Goal: Task Accomplishment & Management: Use online tool/utility

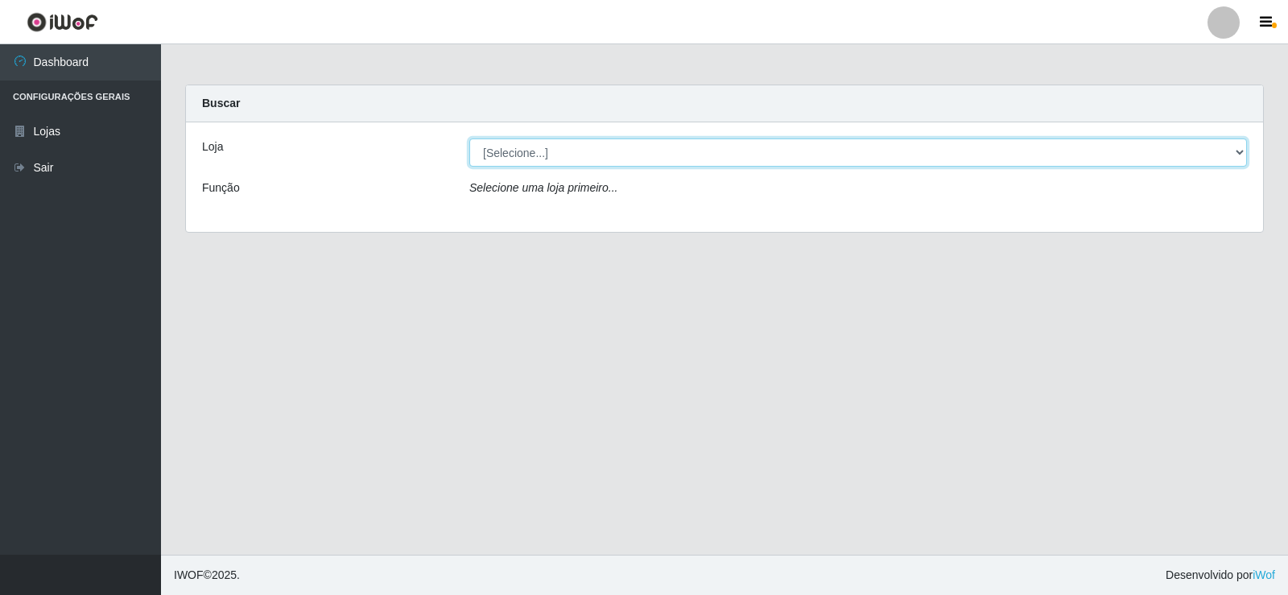
click at [1233, 155] on select "[Selecione...] Supermercado Manaira" at bounding box center [858, 152] width 778 height 28
select select "443"
click at [469, 138] on select "[Selecione...] Supermercado Manaira" at bounding box center [858, 152] width 778 height 28
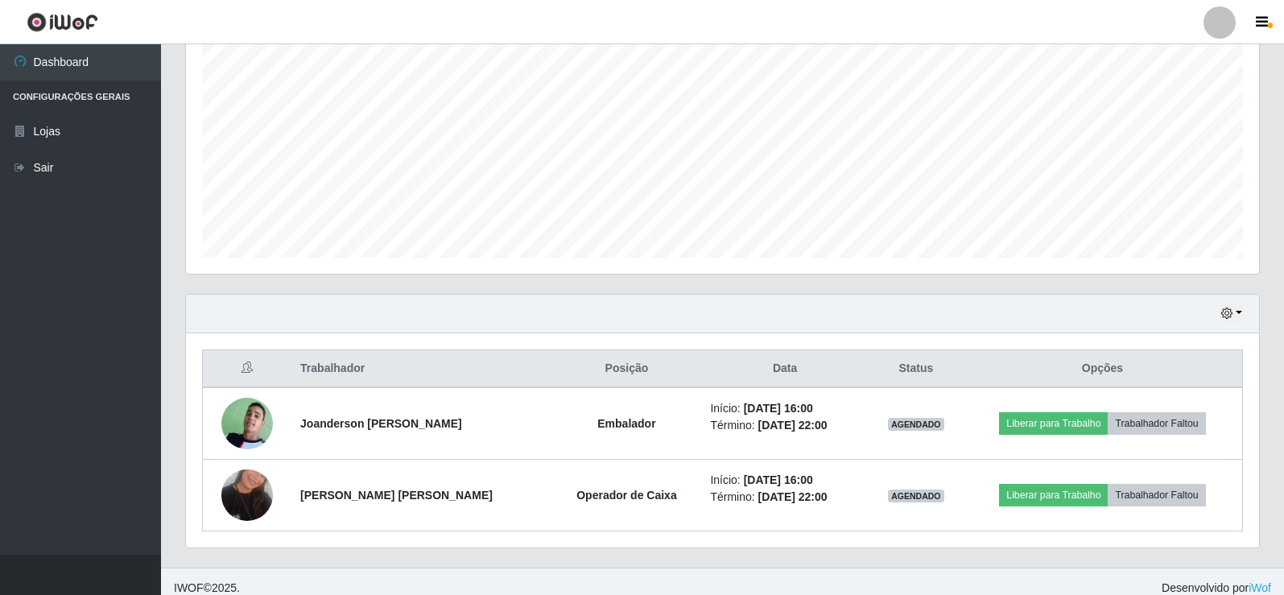
scroll to position [322, 0]
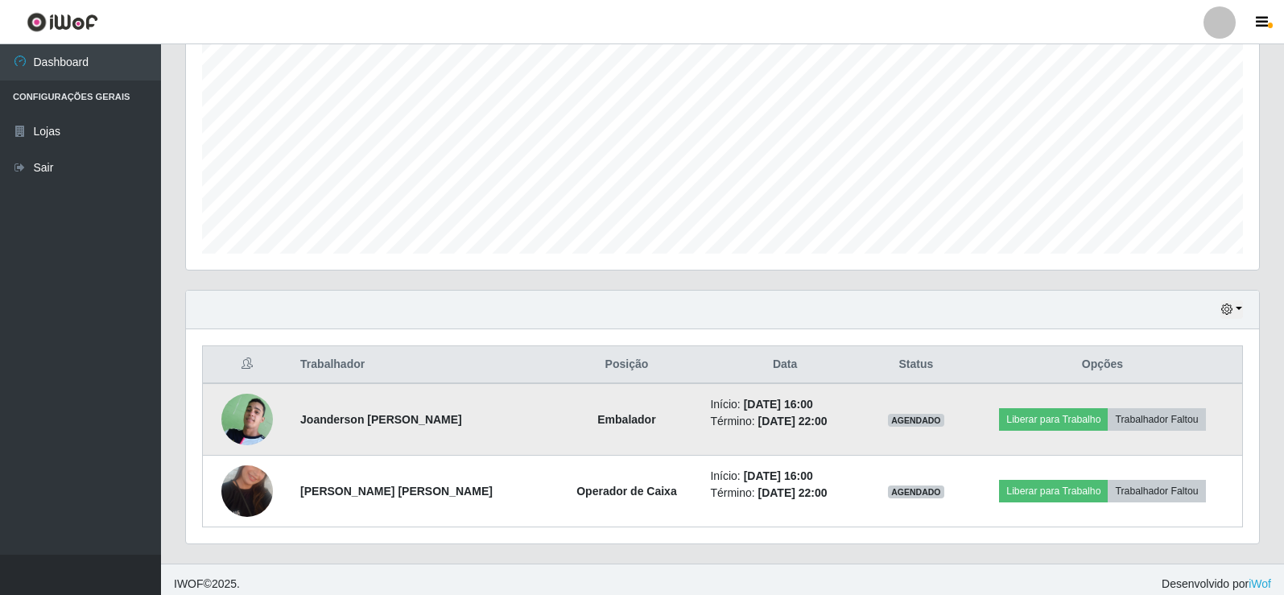
click at [249, 414] on img at bounding box center [247, 419] width 52 height 71
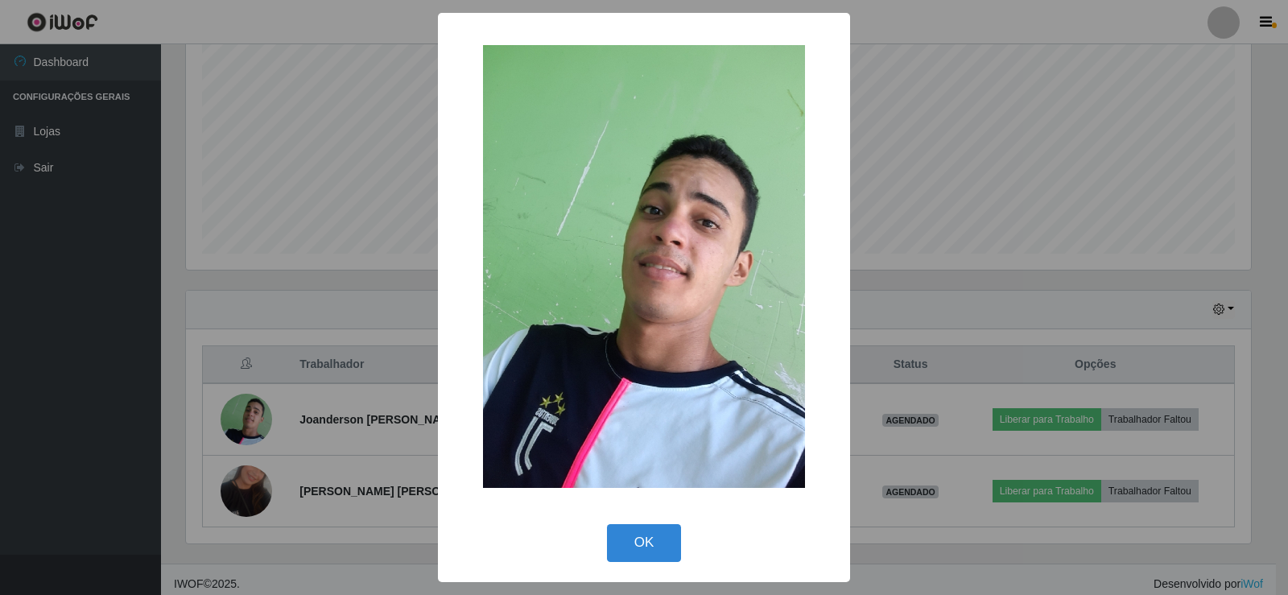
drag, startPoint x: 646, startPoint y: 534, endPoint x: 643, endPoint y: 522, distance: 12.5
click at [646, 530] on button "OK" at bounding box center [644, 543] width 75 height 38
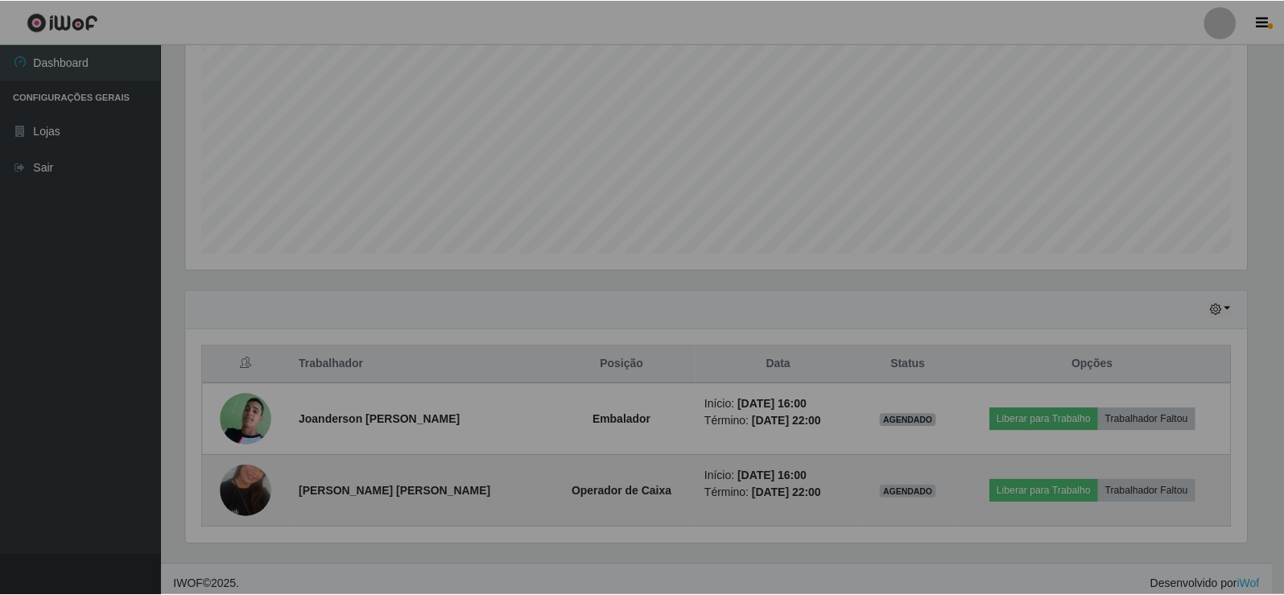
scroll to position [334, 1073]
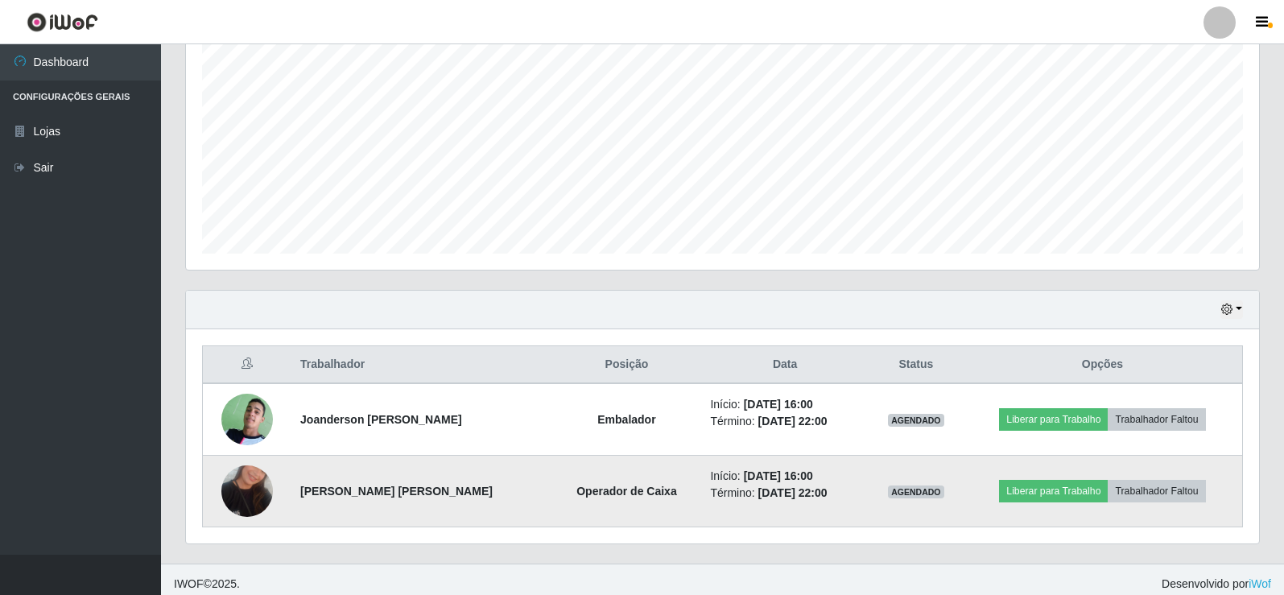
click at [253, 480] on img at bounding box center [247, 491] width 52 height 92
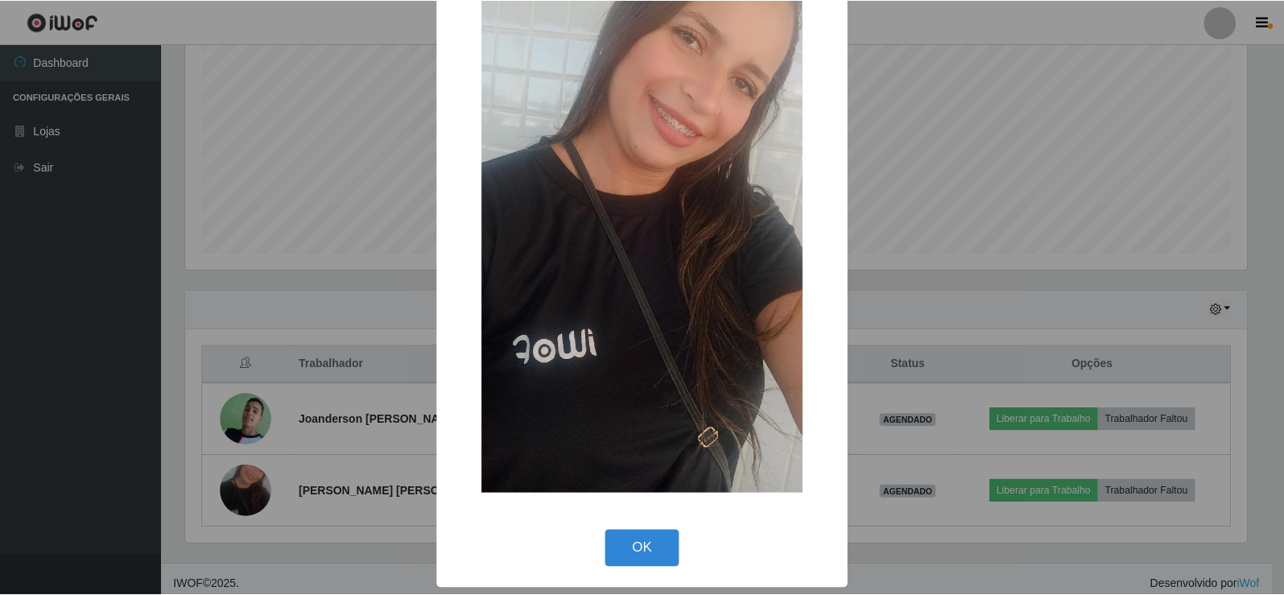
scroll to position [118, 0]
drag, startPoint x: 626, startPoint y: 551, endPoint x: 622, endPoint y: 539, distance: 11.7
click at [626, 550] on button "OK" at bounding box center [644, 549] width 75 height 38
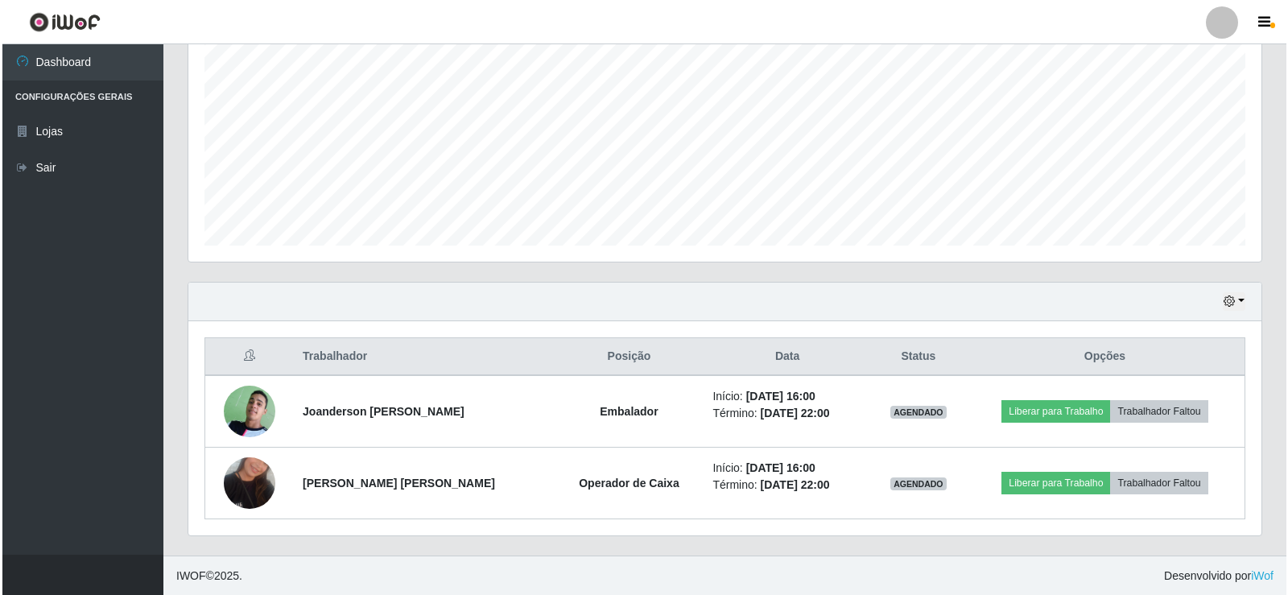
scroll to position [331, 0]
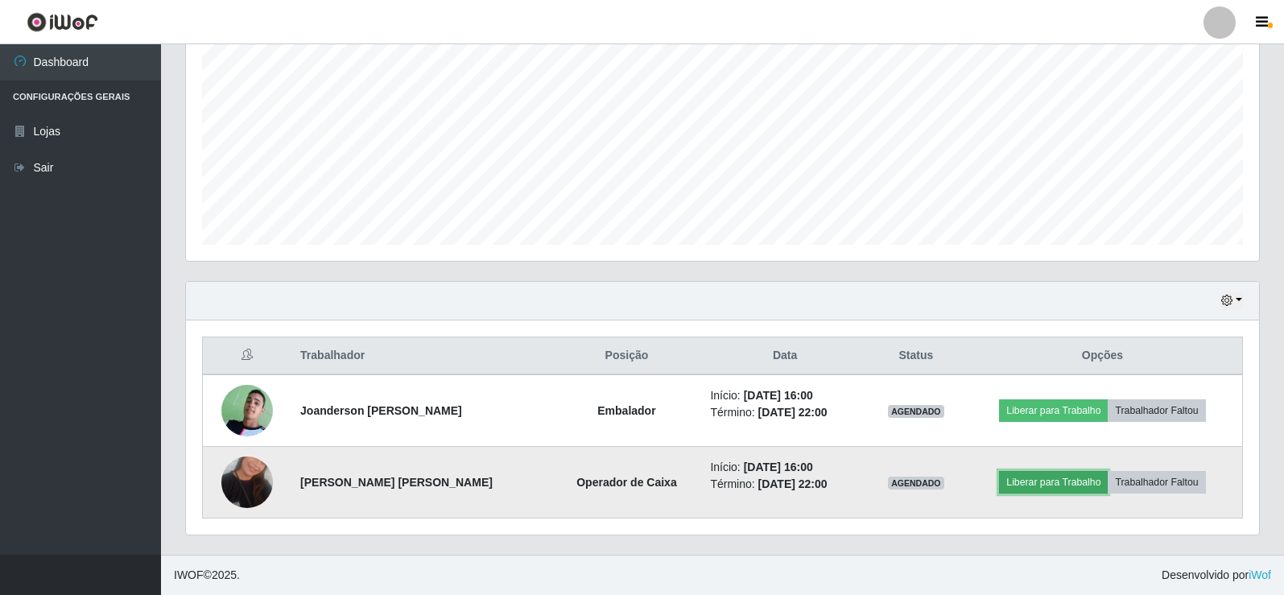
click at [1050, 479] on button "Liberar para Trabalho" at bounding box center [1053, 482] width 109 height 23
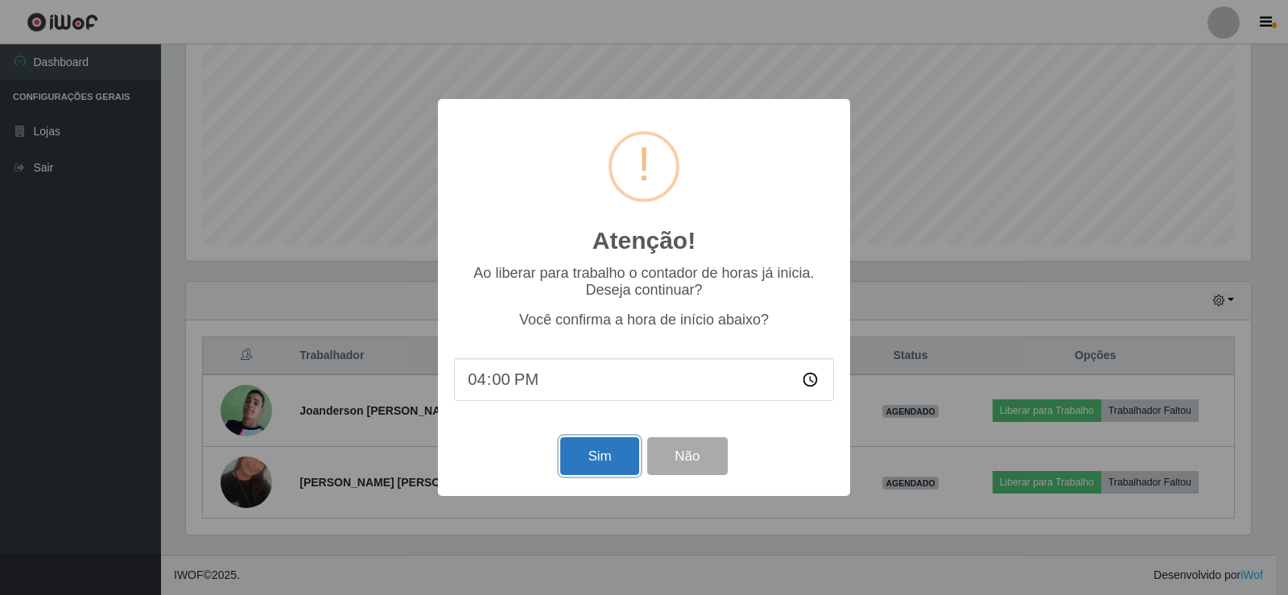
click at [577, 454] on button "Sim" at bounding box center [599, 456] width 78 height 38
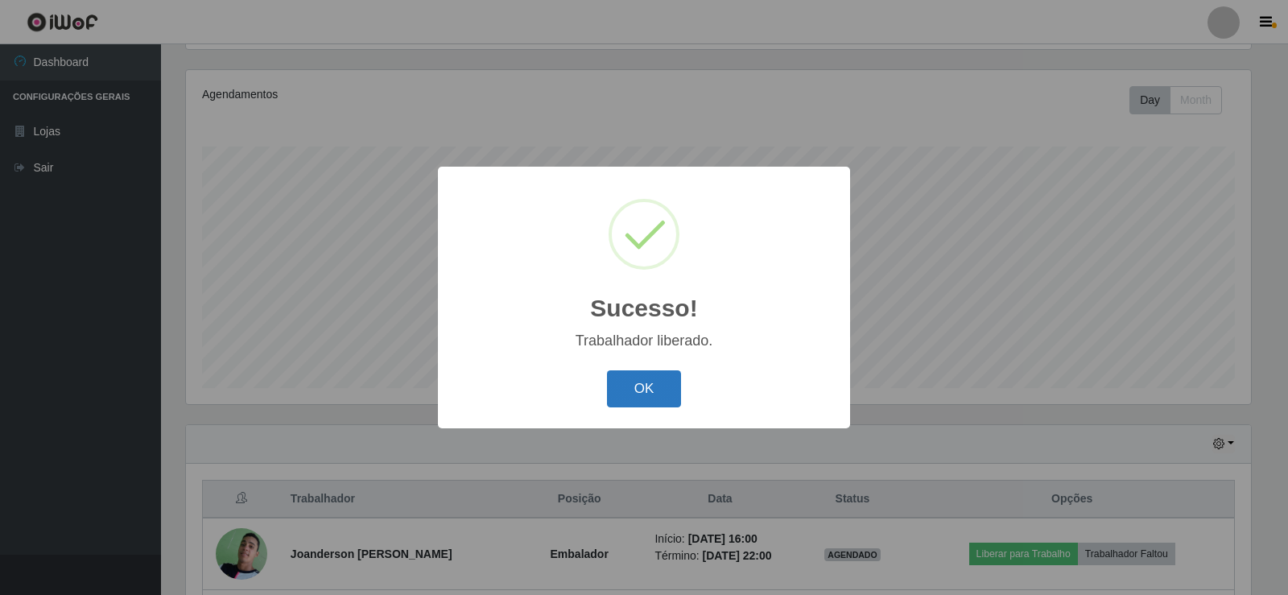
click at [625, 390] on button "OK" at bounding box center [644, 389] width 75 height 38
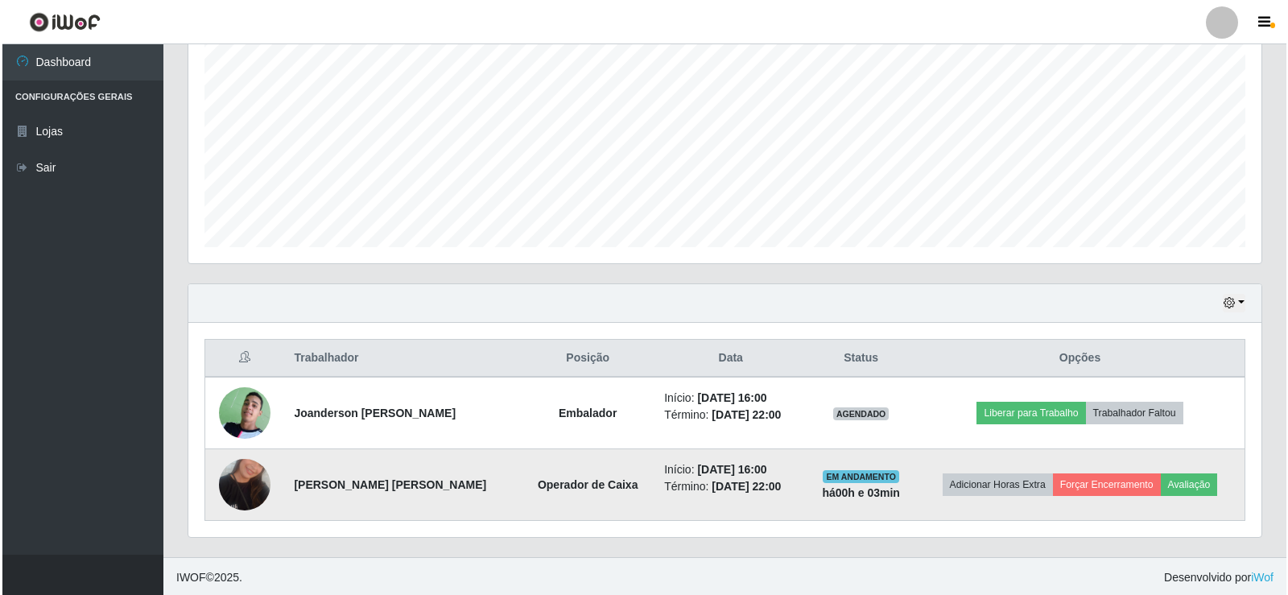
scroll to position [331, 0]
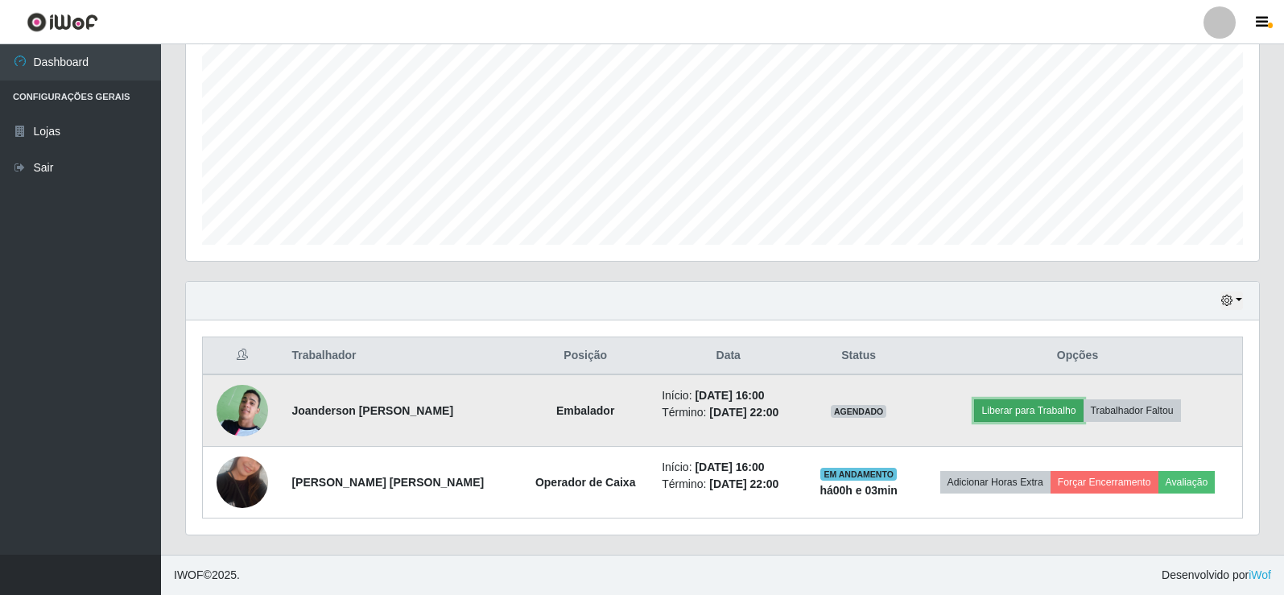
click at [1031, 410] on button "Liberar para Trabalho" at bounding box center [1028, 410] width 109 height 23
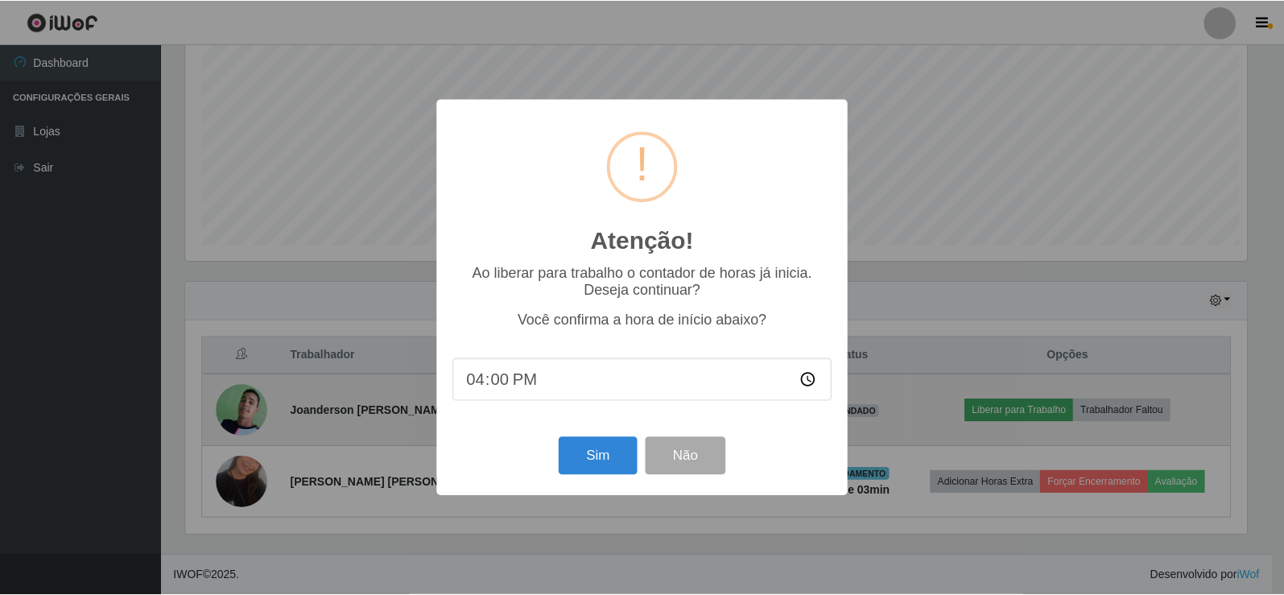
scroll to position [334, 1065]
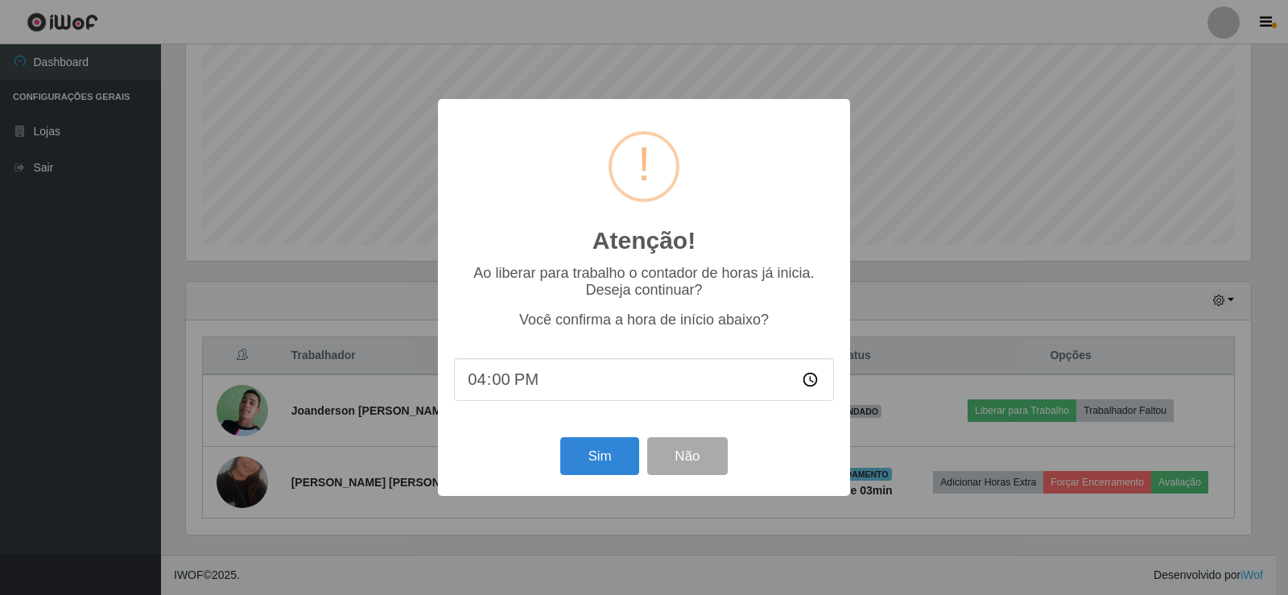
click at [500, 385] on input "16:00" at bounding box center [644, 379] width 380 height 43
click at [601, 462] on button "Sim" at bounding box center [599, 456] width 78 height 38
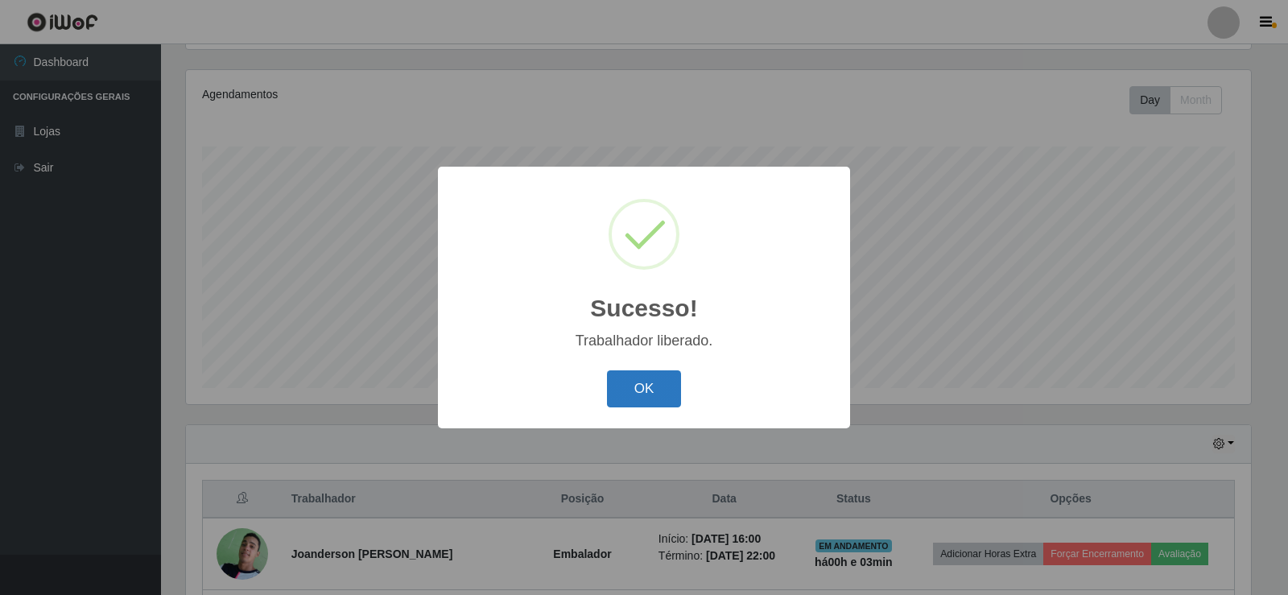
click at [627, 390] on button "OK" at bounding box center [644, 389] width 75 height 38
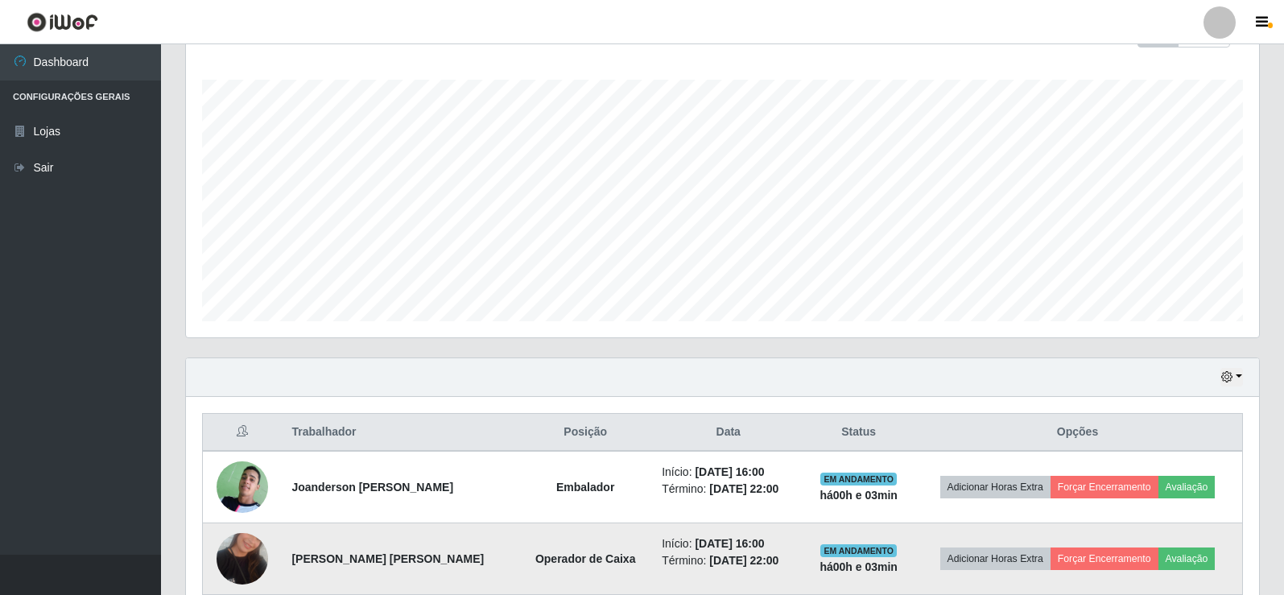
scroll to position [331, 0]
